Goal: Transaction & Acquisition: Subscribe to service/newsletter

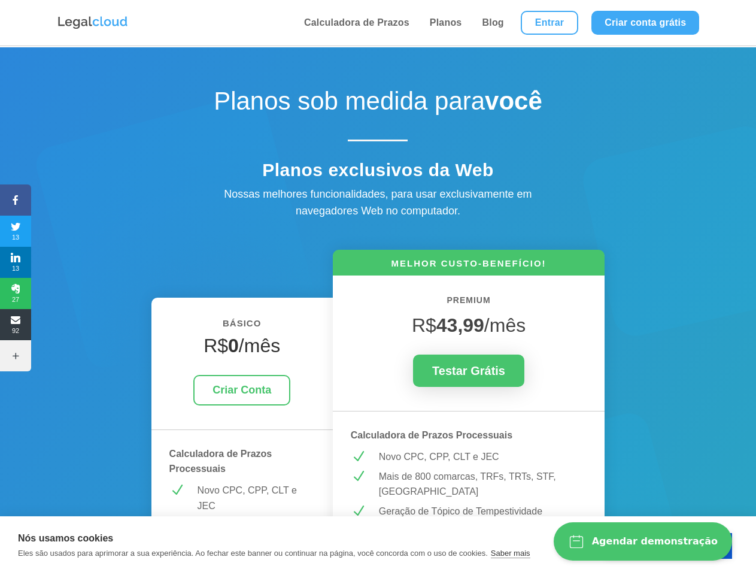
click at [16, 200] on icon at bounding box center [15, 200] width 31 height 10
click at [16, 231] on span "13" at bounding box center [15, 230] width 31 height 19
click at [16, 262] on span "13" at bounding box center [15, 262] width 31 height 19
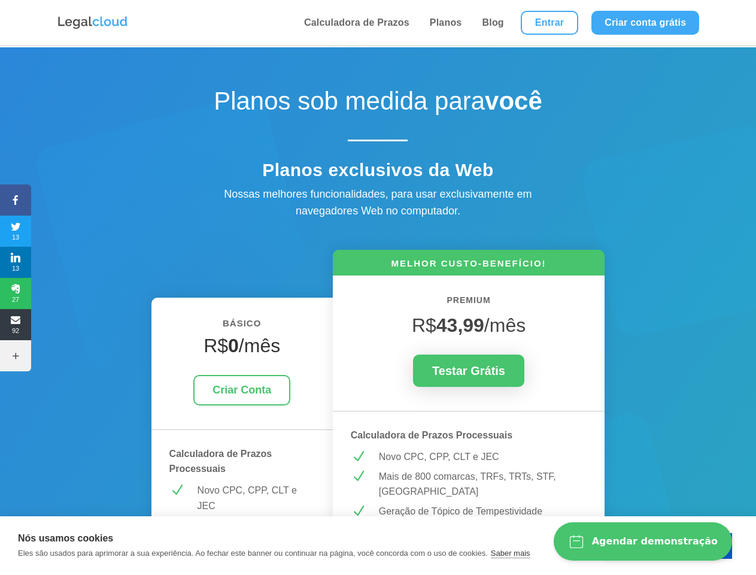
click at [16, 293] on span "27" at bounding box center [15, 293] width 31 height 19
click at [16, 324] on span "92" at bounding box center [15, 324] width 31 height 19
click at [16, 356] on icon at bounding box center [15, 356] width 31 height 10
